Goal: Information Seeking & Learning: Learn about a topic

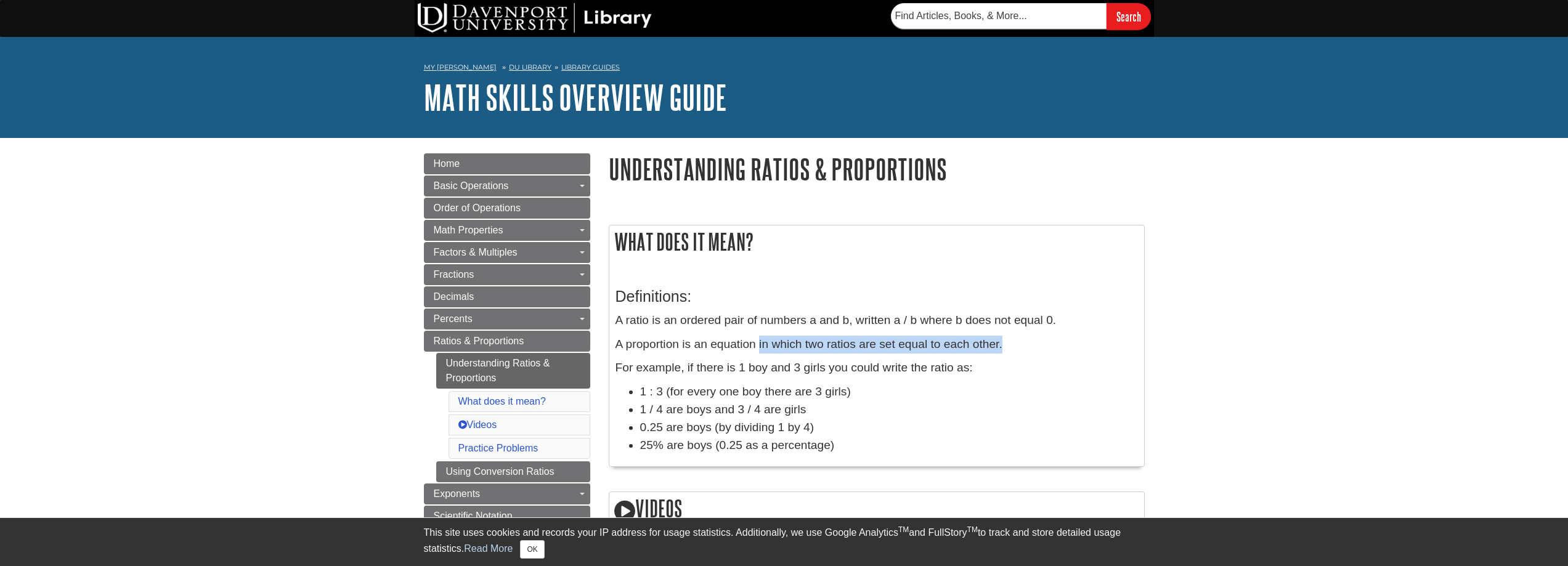
drag, startPoint x: 758, startPoint y: 344, endPoint x: 1005, endPoint y: 350, distance: 247.1
click at [1005, 350] on p "A proportion is an equation in which two ratios are set equal to each other." at bounding box center [876, 344] width 522 height 18
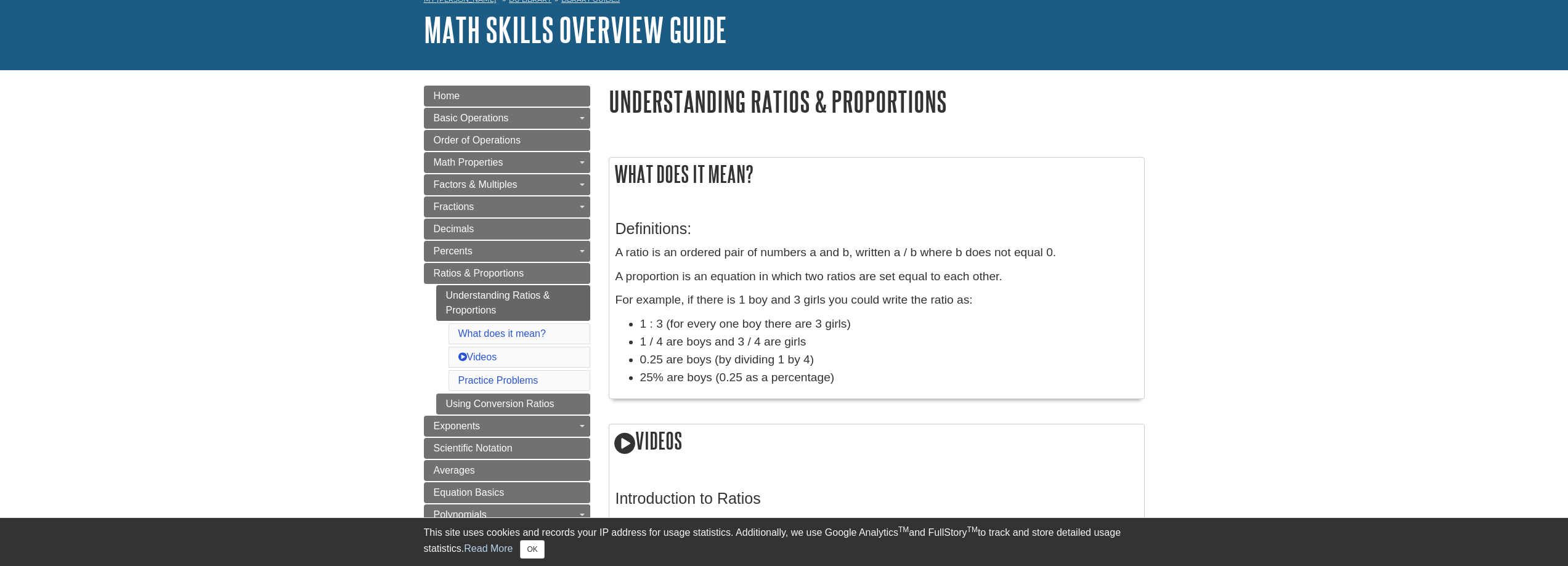
scroll to position [82, 0]
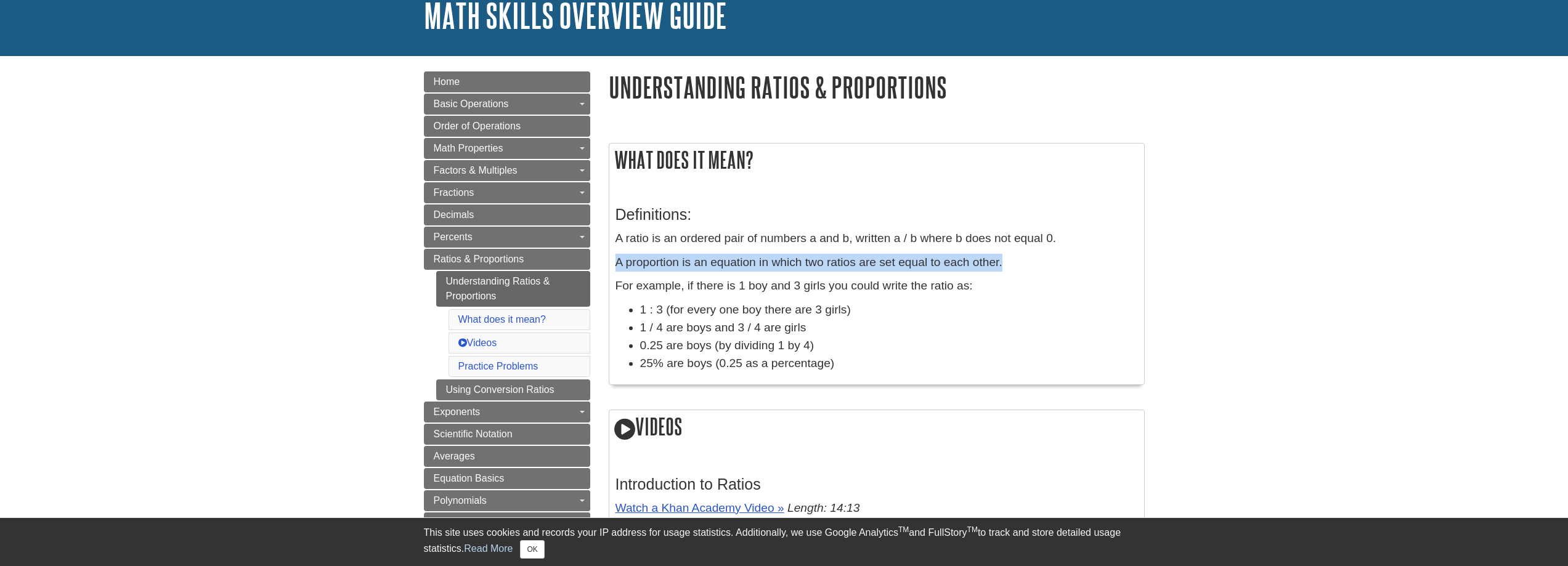
drag, startPoint x: 615, startPoint y: 263, endPoint x: 1008, endPoint y: 267, distance: 393.0
click at [1008, 267] on div "Definitions: A ratio is an ordered pair of numbers a and b, written a / b where…" at bounding box center [876, 286] width 535 height 198
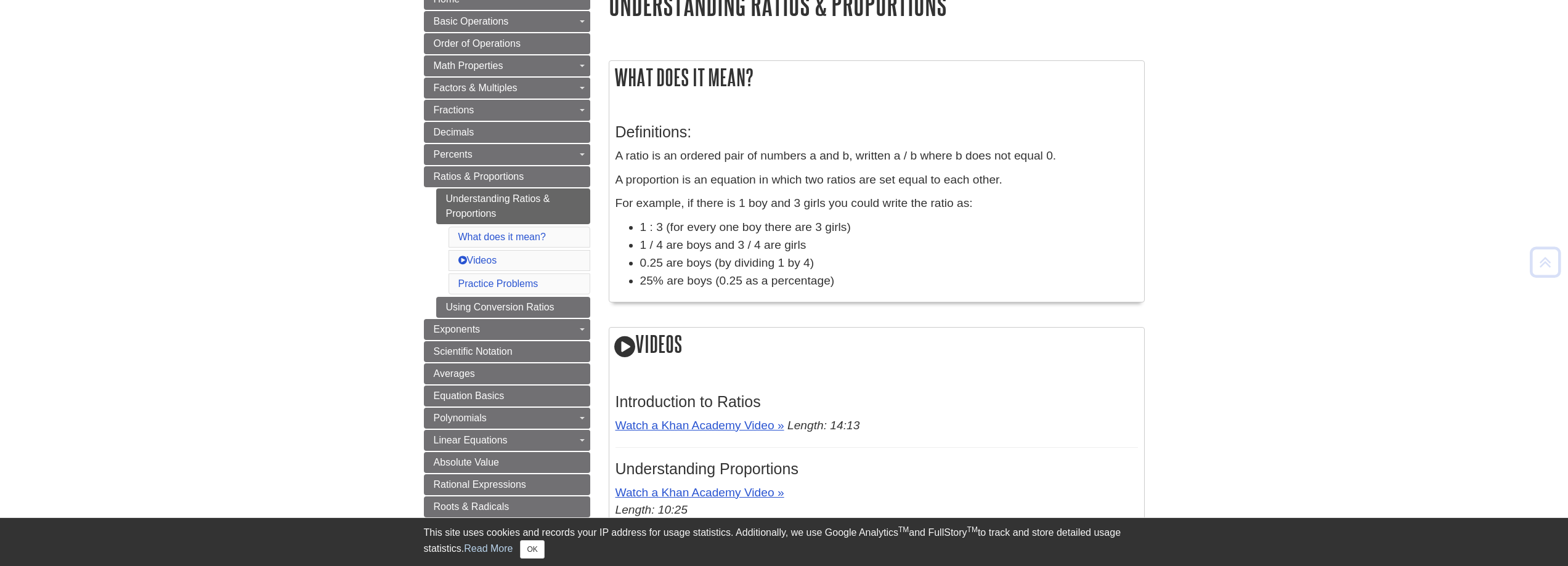
click at [1004, 273] on li "25% are boys (0.25 as a percentage)" at bounding box center [889, 281] width 497 height 18
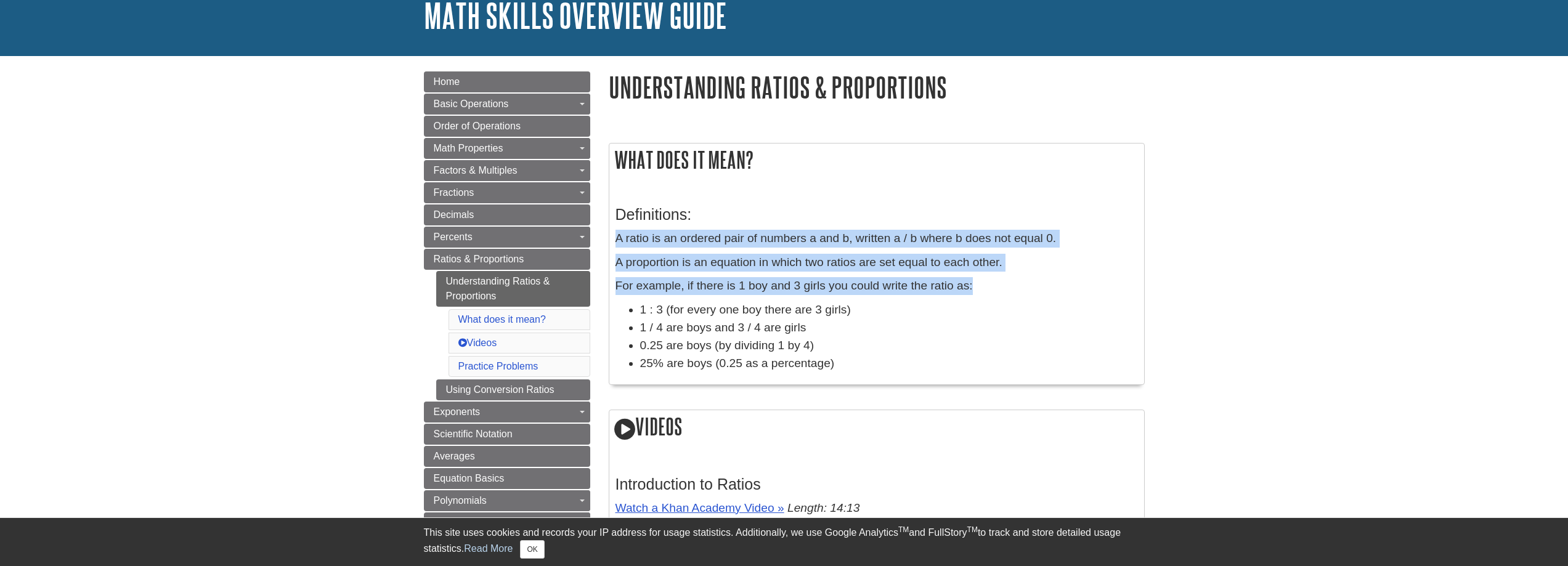
drag, startPoint x: 615, startPoint y: 239, endPoint x: 988, endPoint y: 286, distance: 375.9
click at [988, 286] on div "Definitions: A ratio is an ordered pair of numbers a and b, written a / b where…" at bounding box center [876, 286] width 535 height 198
click at [988, 286] on p "For example, if there is 1 boy and 3 girls you could write the ratio as:" at bounding box center [876, 286] width 522 height 18
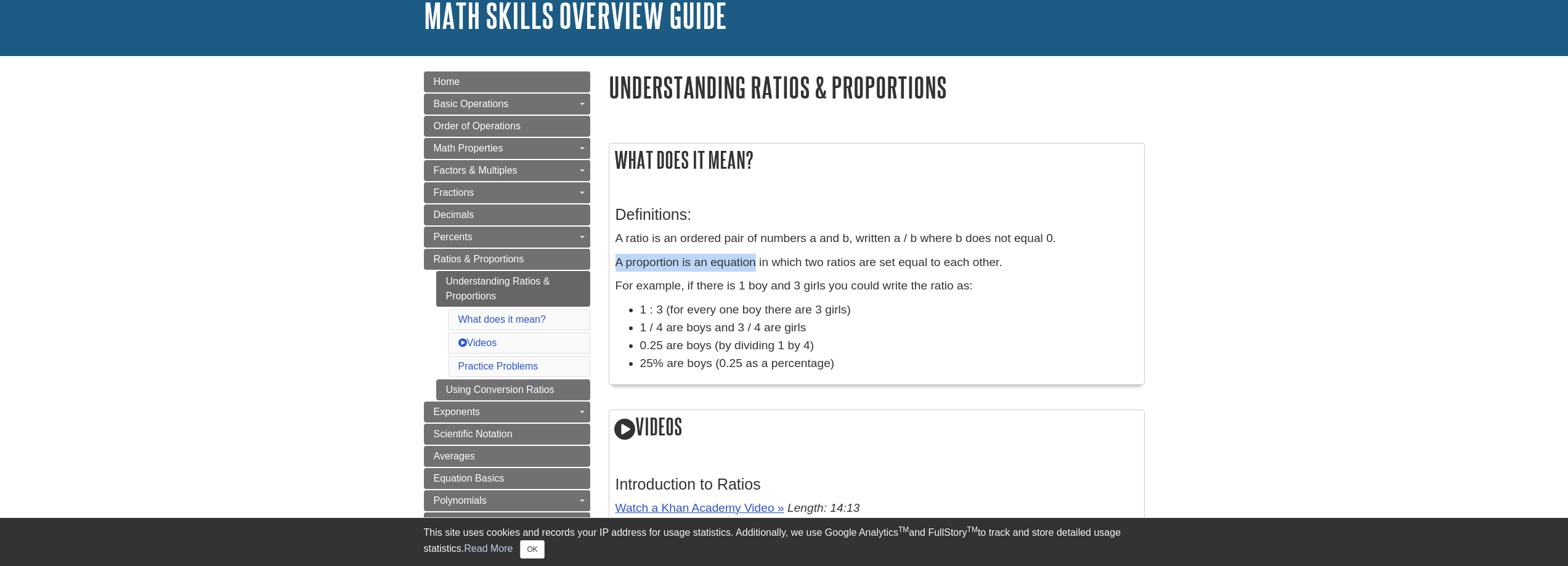
drag, startPoint x: 618, startPoint y: 260, endPoint x: 756, endPoint y: 265, distance: 138.1
click at [756, 265] on p "A proportion is an equation in which two ratios are set equal to each other." at bounding box center [876, 262] width 522 height 18
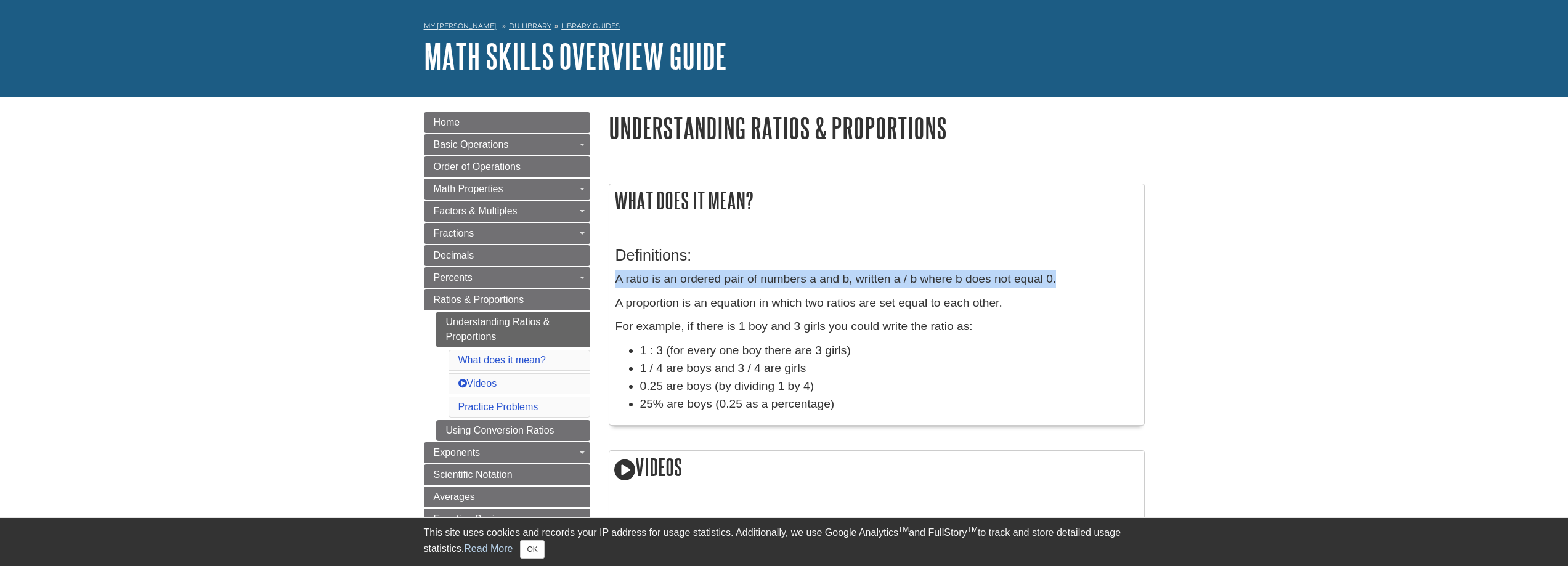
drag, startPoint x: 611, startPoint y: 279, endPoint x: 1114, endPoint y: 277, distance: 503.0
click at [1114, 277] on div "Definitions: A ratio is an ordered pair of numbers a and b, written a / b where…" at bounding box center [876, 327] width 535 height 198
click at [1114, 277] on p "A ratio is an ordered pair of numbers a and b, written a / b where b does not e…" at bounding box center [876, 279] width 522 height 18
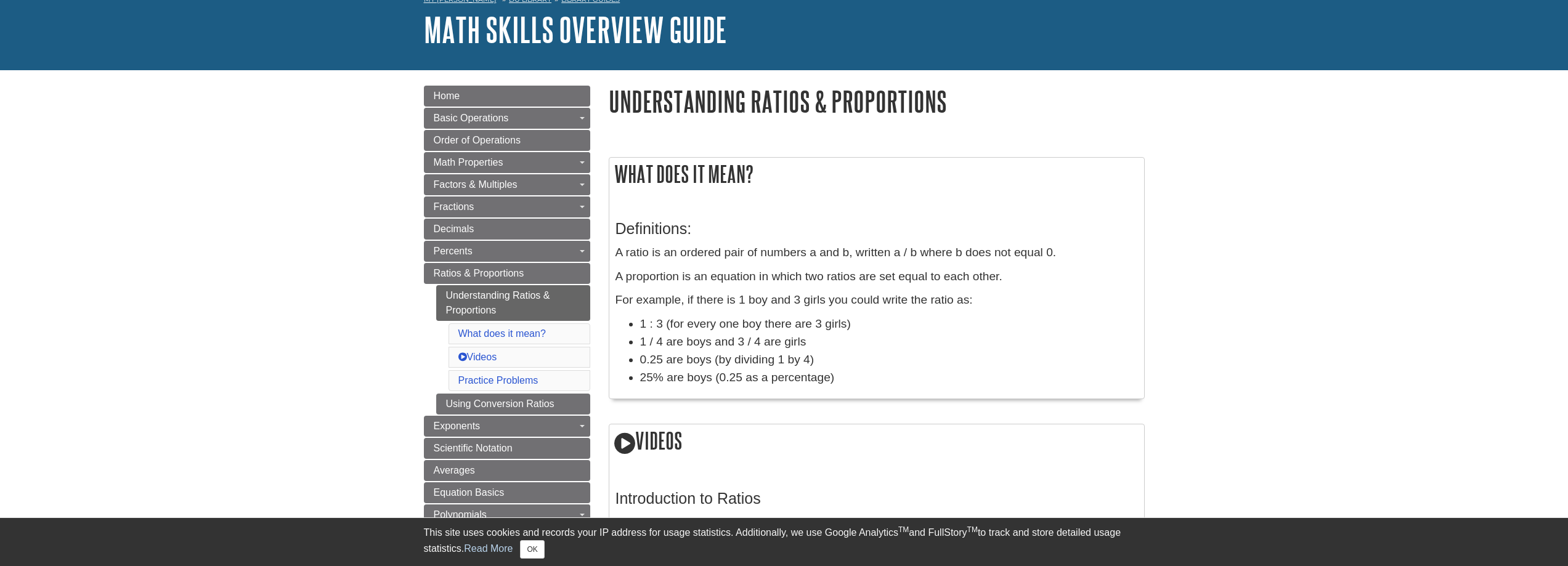
scroll to position [82, 0]
